Goal: Browse casually

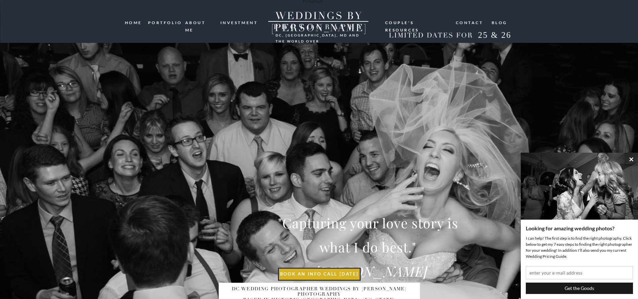
click at [155, 22] on nav "portfolio" at bounding box center [164, 22] width 32 height 6
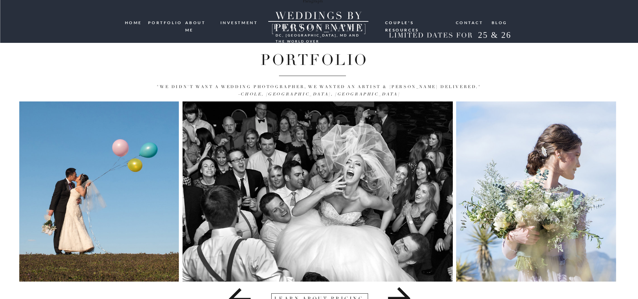
click at [162, 23] on nav "portfolio" at bounding box center [164, 22] width 32 height 6
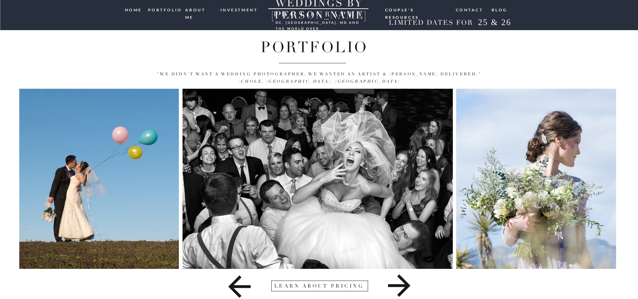
scroll to position [24, 0]
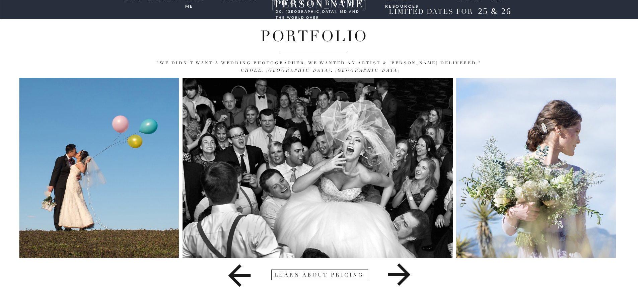
click at [404, 272] on icon at bounding box center [398, 274] width 271 height 33
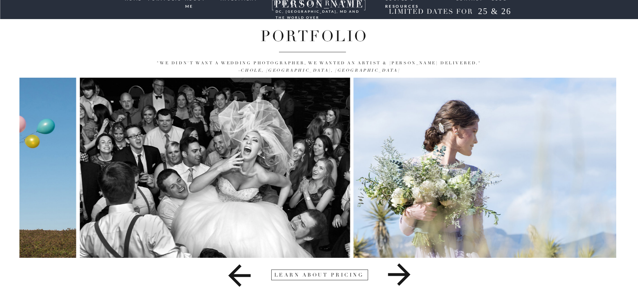
click at [404, 272] on icon at bounding box center [398, 274] width 271 height 33
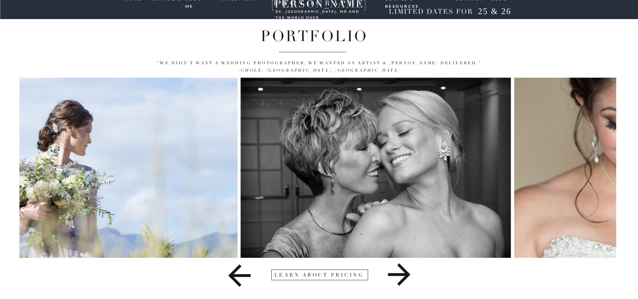
click at [404, 272] on icon at bounding box center [398, 274] width 271 height 33
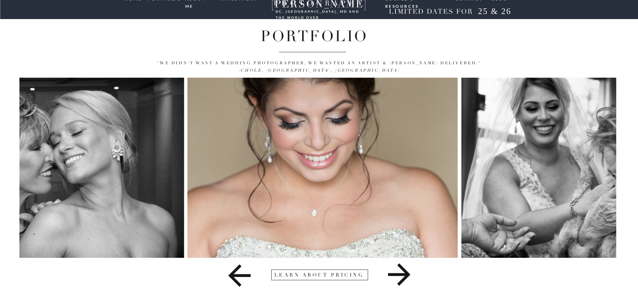
click at [404, 272] on icon at bounding box center [398, 274] width 271 height 33
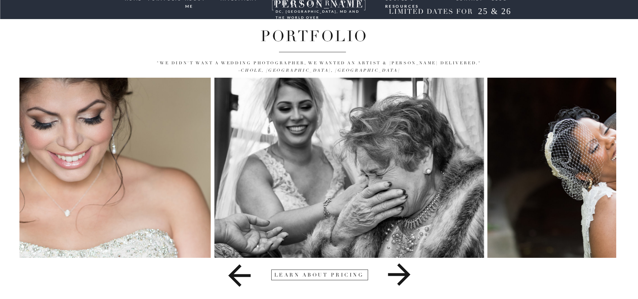
click at [404, 272] on icon at bounding box center [398, 274] width 271 height 33
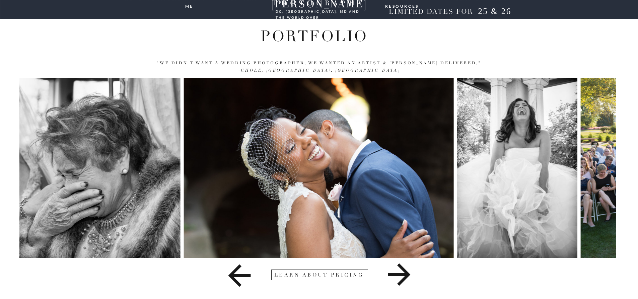
click at [404, 272] on icon at bounding box center [398, 274] width 271 height 33
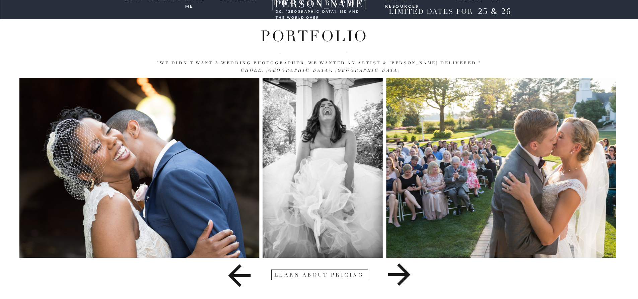
click at [404, 272] on icon at bounding box center [398, 274] width 271 height 33
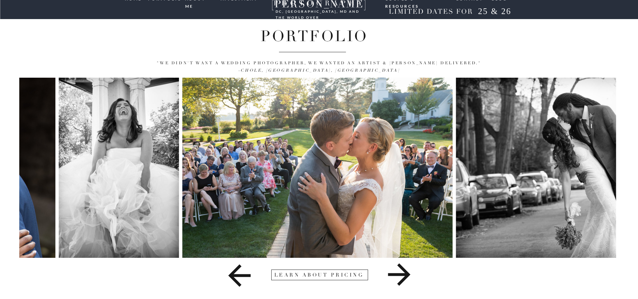
click at [404, 272] on icon at bounding box center [398, 274] width 271 height 33
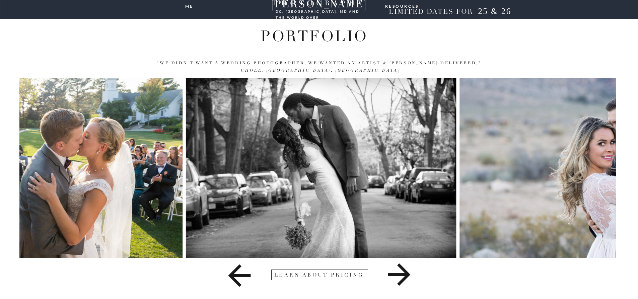
click at [404, 272] on icon at bounding box center [398, 274] width 271 height 33
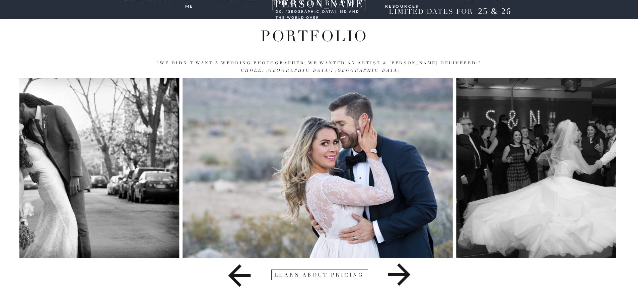
click at [404, 272] on icon at bounding box center [398, 274] width 271 height 33
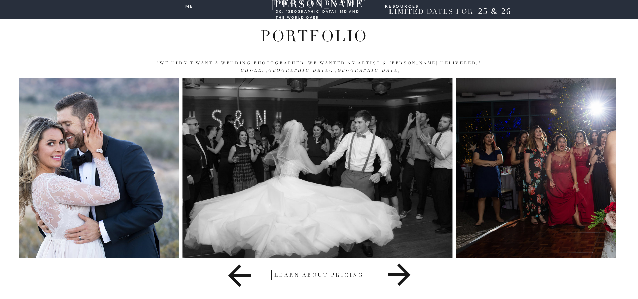
click at [404, 272] on icon at bounding box center [398, 274] width 271 height 33
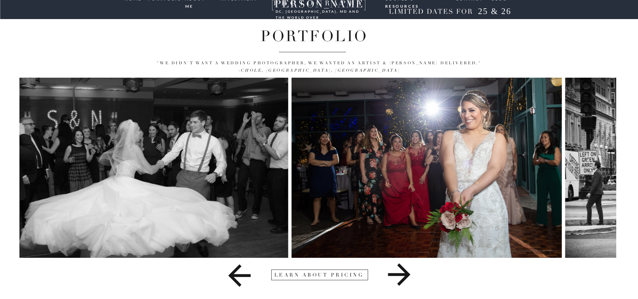
click at [404, 272] on icon at bounding box center [398, 274] width 271 height 33
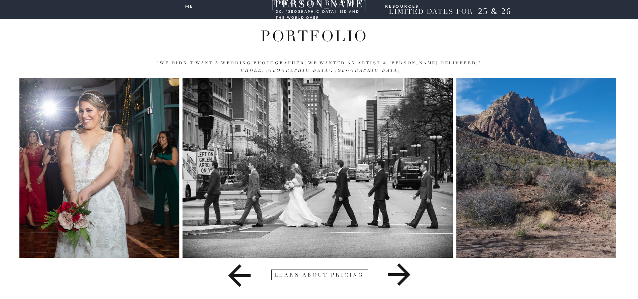
click at [404, 272] on icon at bounding box center [398, 274] width 271 height 33
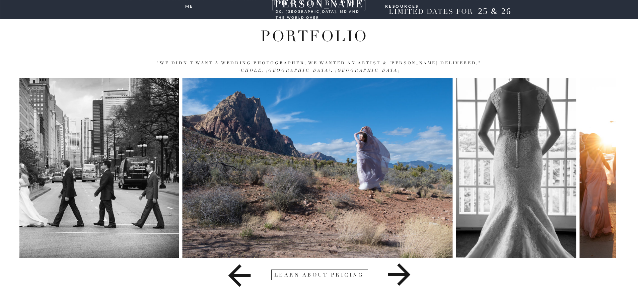
click at [404, 272] on icon at bounding box center [398, 274] width 271 height 33
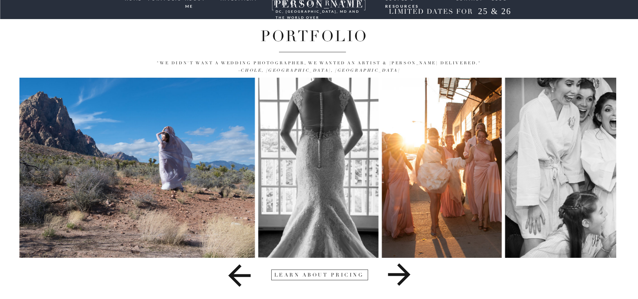
click at [404, 272] on icon at bounding box center [398, 274] width 271 height 33
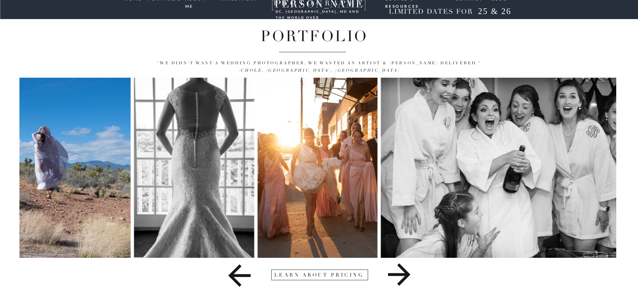
click at [404, 272] on icon at bounding box center [398, 274] width 271 height 33
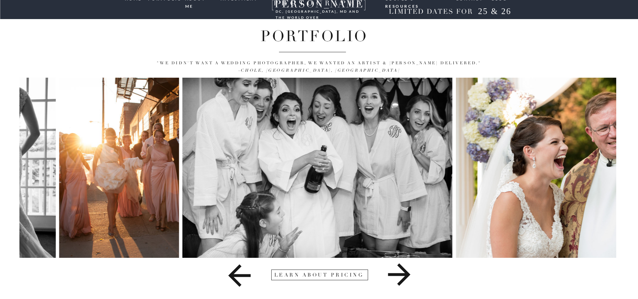
click at [404, 272] on icon at bounding box center [398, 274] width 271 height 33
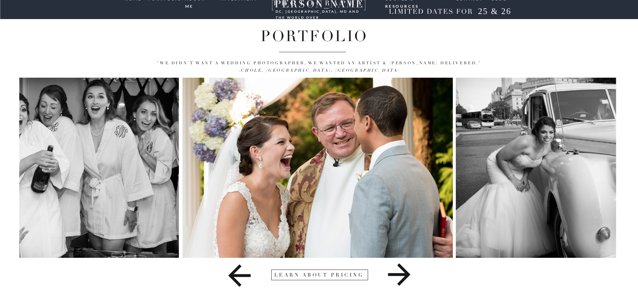
click at [404, 272] on icon at bounding box center [398, 274] width 271 height 33
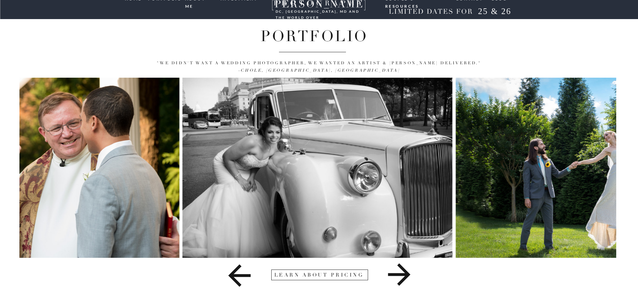
click at [404, 272] on icon at bounding box center [398, 274] width 271 height 33
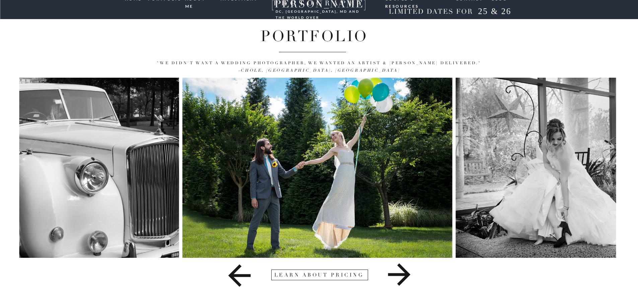
click at [404, 272] on icon at bounding box center [398, 274] width 271 height 33
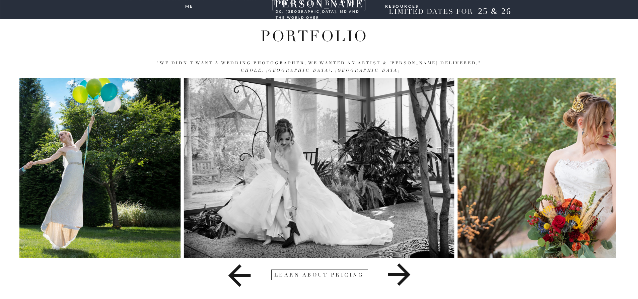
click at [437, 176] on img at bounding box center [319, 168] width 270 height 180
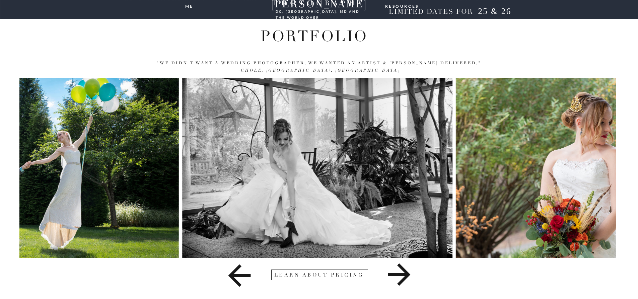
click at [482, 176] on img at bounding box center [590, 168] width 270 height 180
click at [413, 279] on icon at bounding box center [398, 274] width 271 height 33
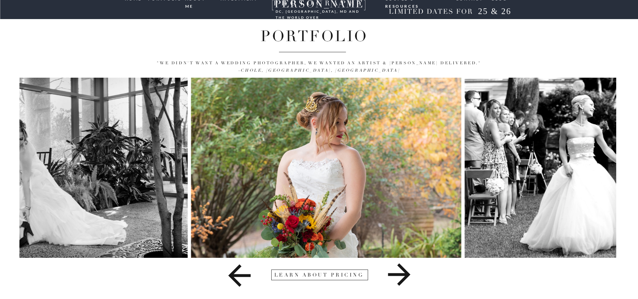
click at [409, 279] on icon at bounding box center [398, 274] width 271 height 33
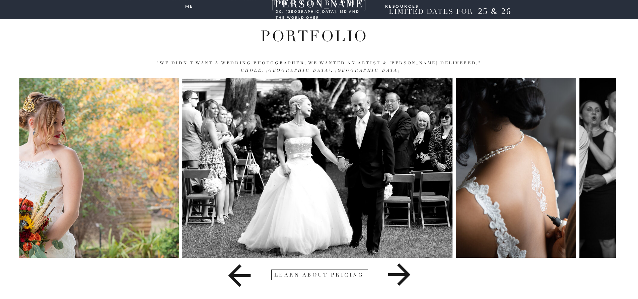
click at [409, 279] on icon at bounding box center [398, 274] width 271 height 33
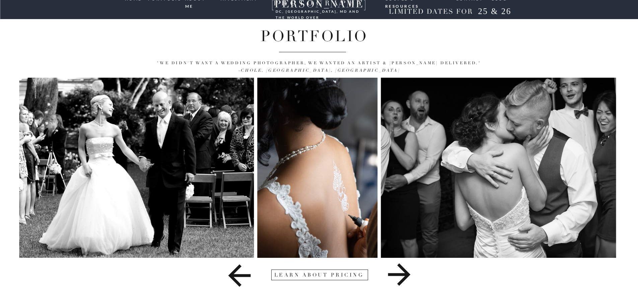
click at [409, 279] on icon at bounding box center [398, 274] width 271 height 33
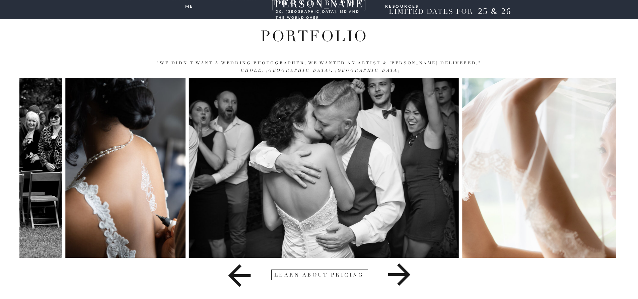
click at [409, 279] on icon at bounding box center [398, 274] width 271 height 33
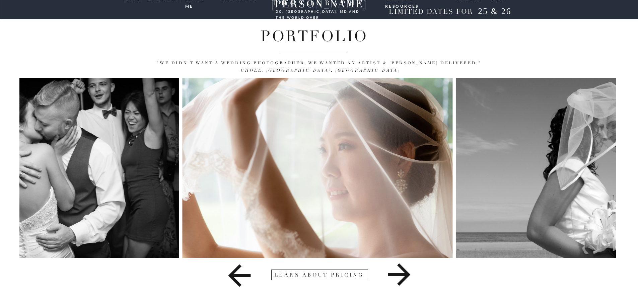
click at [409, 279] on icon at bounding box center [398, 274] width 271 height 33
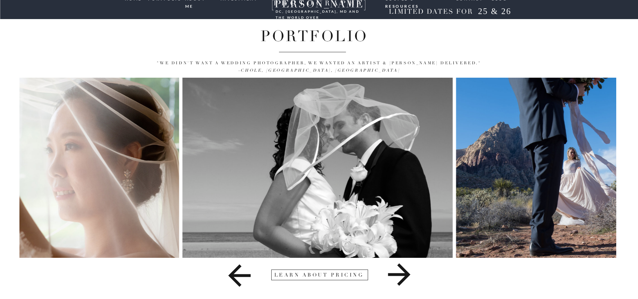
click at [409, 279] on icon at bounding box center [398, 274] width 271 height 33
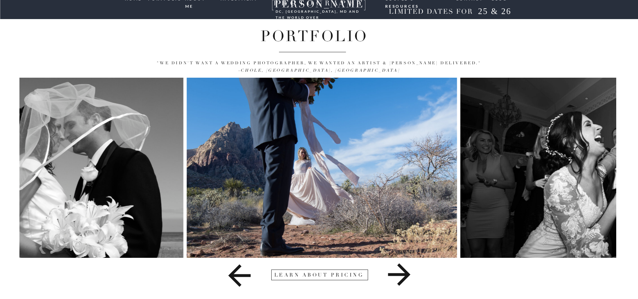
click at [409, 279] on icon at bounding box center [398, 274] width 271 height 33
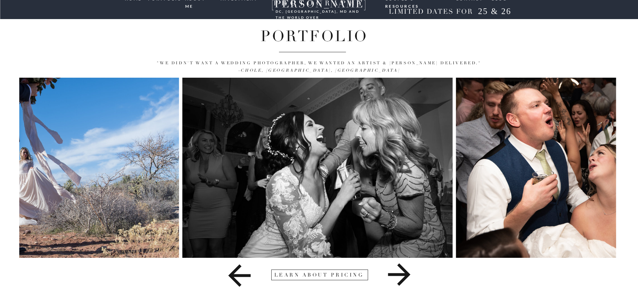
click at [409, 279] on icon at bounding box center [398, 274] width 271 height 33
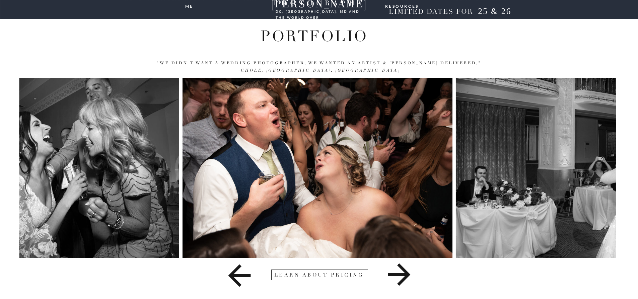
click at [409, 279] on icon at bounding box center [398, 274] width 271 height 33
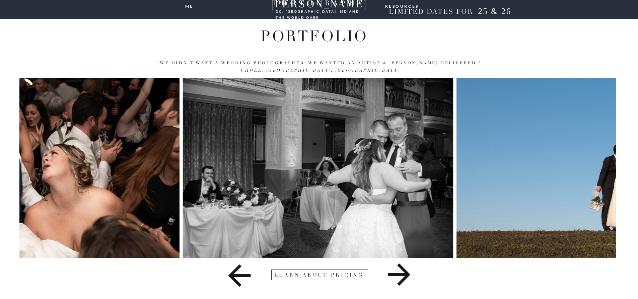
click at [409, 279] on icon at bounding box center [398, 274] width 271 height 33
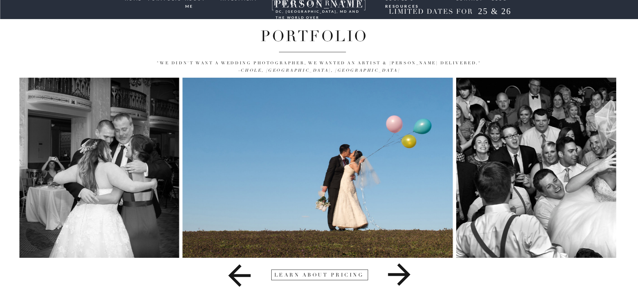
click at [409, 279] on icon at bounding box center [398, 274] width 271 height 33
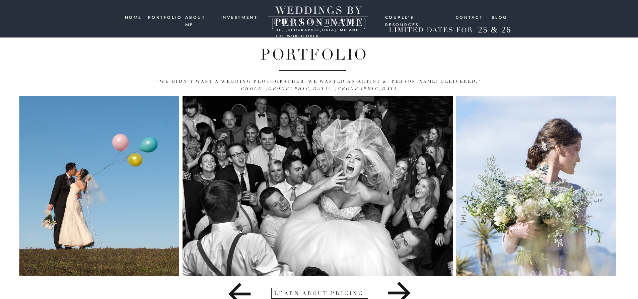
scroll to position [0, 0]
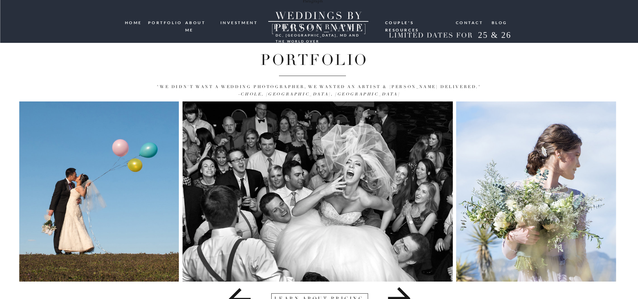
click at [432, 23] on nav "Couple's resources" at bounding box center [417, 21] width 64 height 5
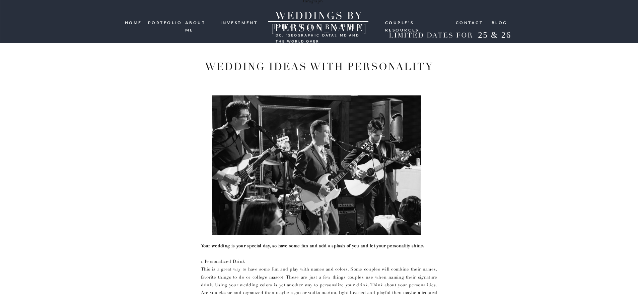
click at [198, 21] on nav "ABOUT ME" at bounding box center [200, 22] width 30 height 6
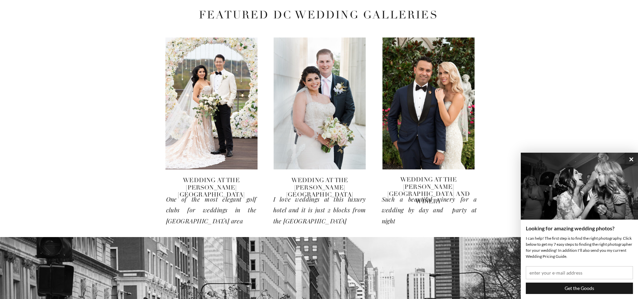
scroll to position [1248, 0]
click at [414, 135] on div at bounding box center [428, 104] width 92 height 132
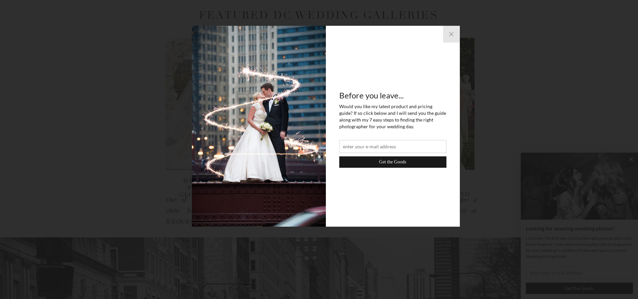
click at [444, 32] on button "×" at bounding box center [451, 34] width 17 height 17
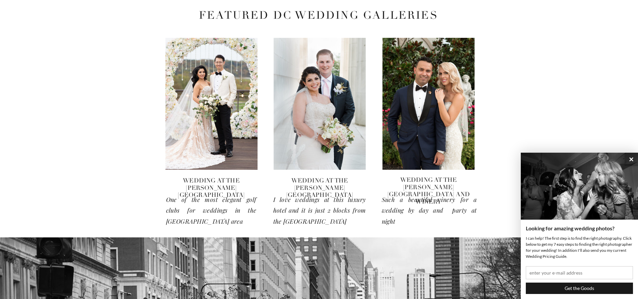
click at [327, 179] on h3 "wedding at the willard intercontinental hotel" at bounding box center [319, 185] width 92 height 16
